Goal: Information Seeking & Learning: Learn about a topic

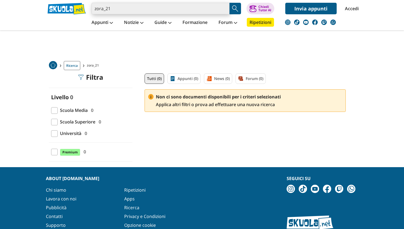
click at [140, 9] on input "zora_21" at bounding box center [161, 9] width 138 height 12
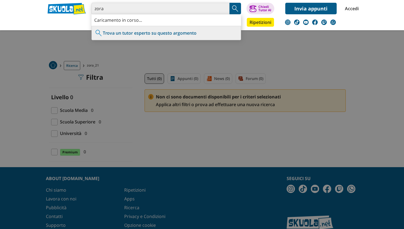
type input "zora"
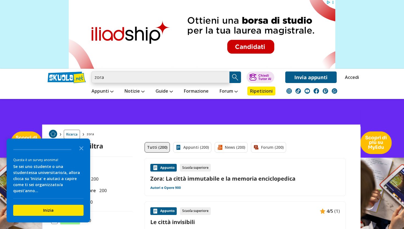
drag, startPoint x: 121, startPoint y: 77, endPoint x: 55, endPoint y: 77, distance: 66.8
click at [55, 77] on div "zora Trova un tutor esperto su questo argomento Chiedi Tutor AI Invia appunti" at bounding box center [201, 76] width 317 height 14
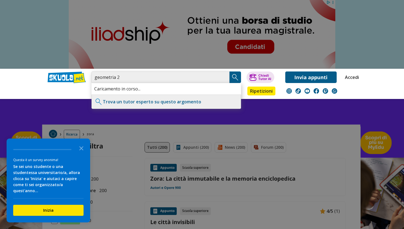
type input "geometria 2"
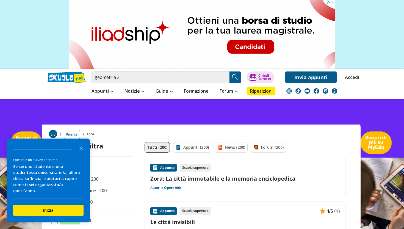
click at [234, 78] on img "Search Button" at bounding box center [235, 77] width 8 height 8
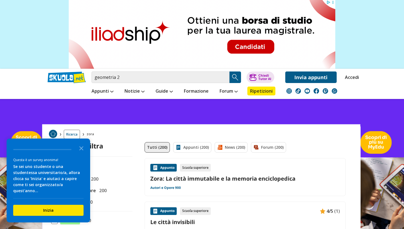
click at [237, 73] on img "Search Button" at bounding box center [235, 77] width 8 height 8
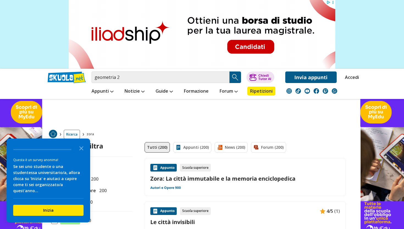
scroll to position [31, 0]
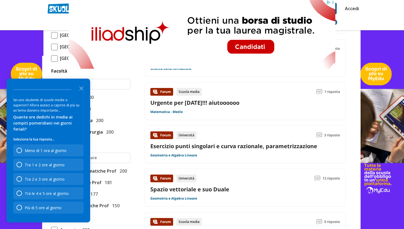
scroll to position [282, 0]
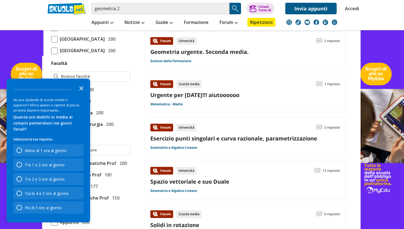
click at [84, 93] on icon "Close the survey" at bounding box center [81, 87] width 11 height 11
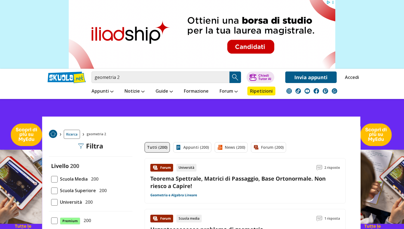
scroll to position [0, 0]
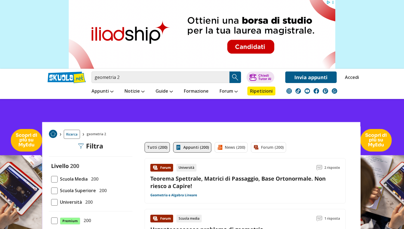
click at [189, 148] on link "Appunti (200)" at bounding box center [192, 147] width 38 height 10
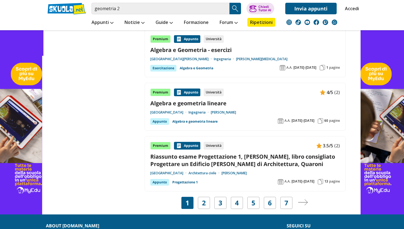
scroll to position [948, 0]
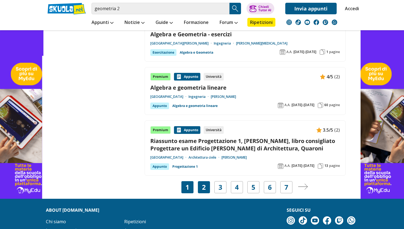
click at [204, 183] on link "2" at bounding box center [204, 187] width 4 height 8
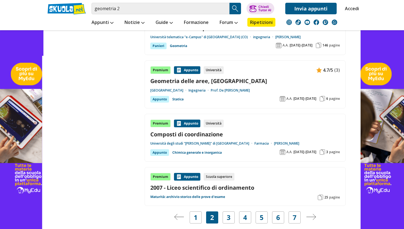
scroll to position [920, 0]
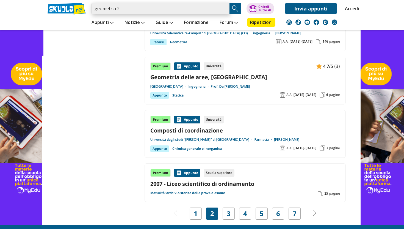
click at [95, 11] on input "geometria 2" at bounding box center [161, 9] width 138 height 12
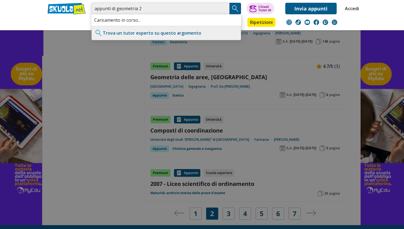
type input "appunti di geometria 2"
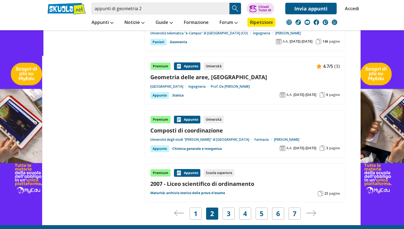
click at [234, 11] on img "Search Button" at bounding box center [235, 8] width 8 height 8
click at [237, 10] on img "Search Button" at bounding box center [235, 8] width 8 height 8
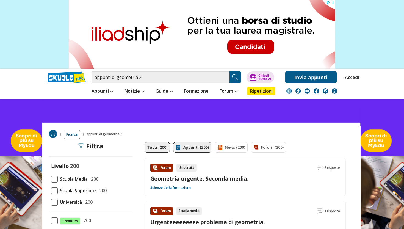
click at [177, 143] on link "Appunti (200)" at bounding box center [192, 147] width 38 height 10
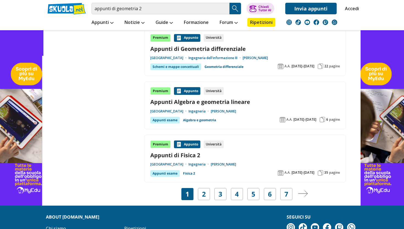
scroll to position [978, 0]
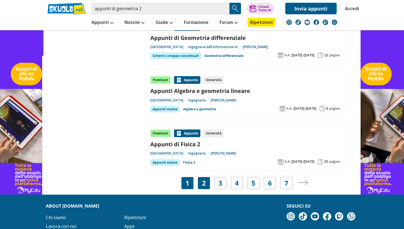
click at [208, 183] on div "2" at bounding box center [204, 183] width 12 height 12
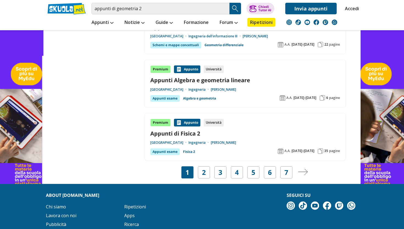
scroll to position [989, 0]
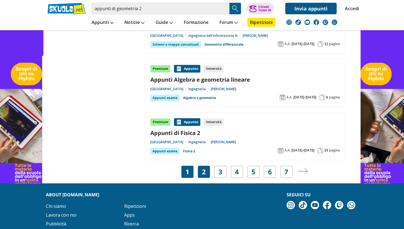
click at [208, 172] on div "2" at bounding box center [204, 172] width 12 height 12
